Goal: Use online tool/utility: Use online tool/utility

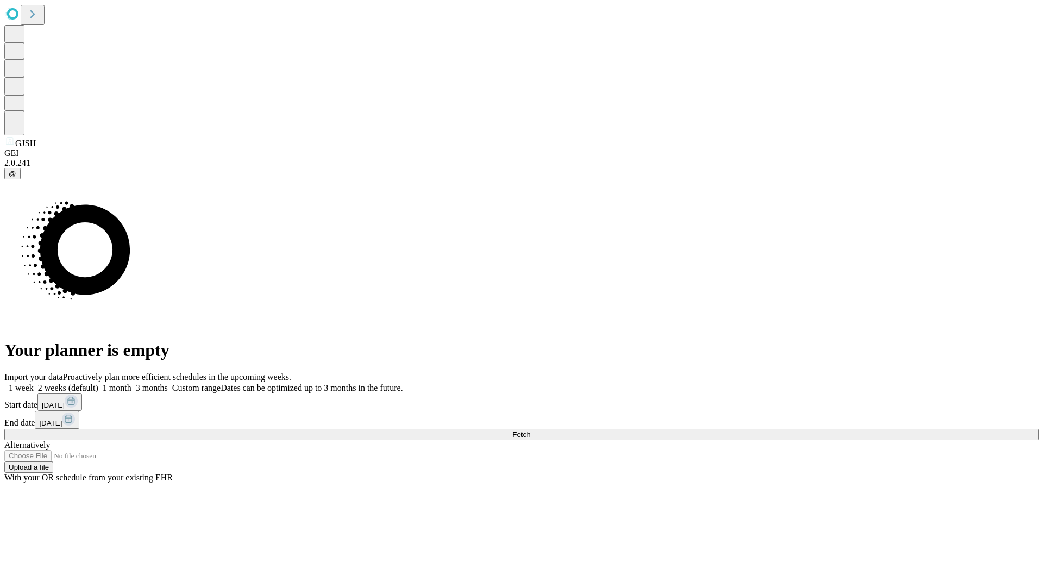
click at [530, 430] on span "Fetch" at bounding box center [521, 434] width 18 height 8
